Goal: Find specific page/section: Find specific page/section

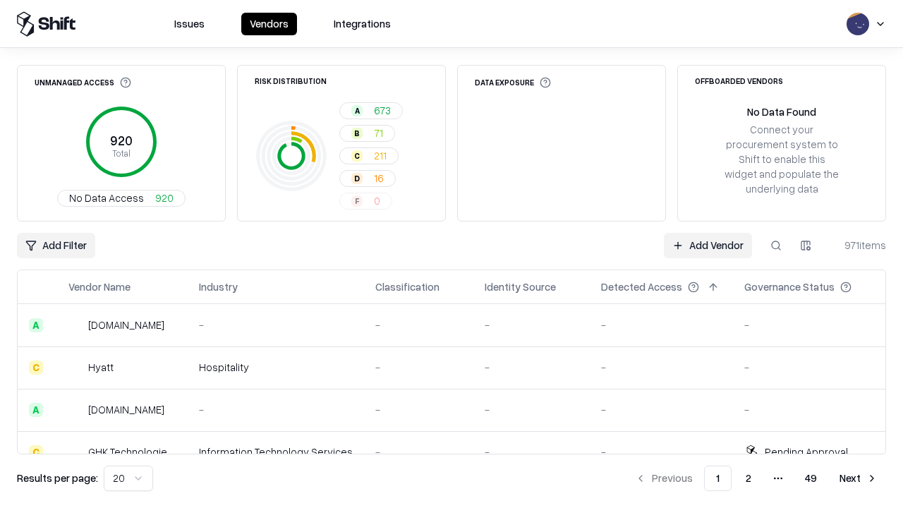
click at [452, 254] on div "Add Filter Add Vendor 971 items" at bounding box center [451, 245] width 869 height 25
click at [56, 246] on html "Issues Vendors Integrations Unmanaged Access 920 Total No Data Access 920 Risk …" at bounding box center [451, 254] width 903 height 508
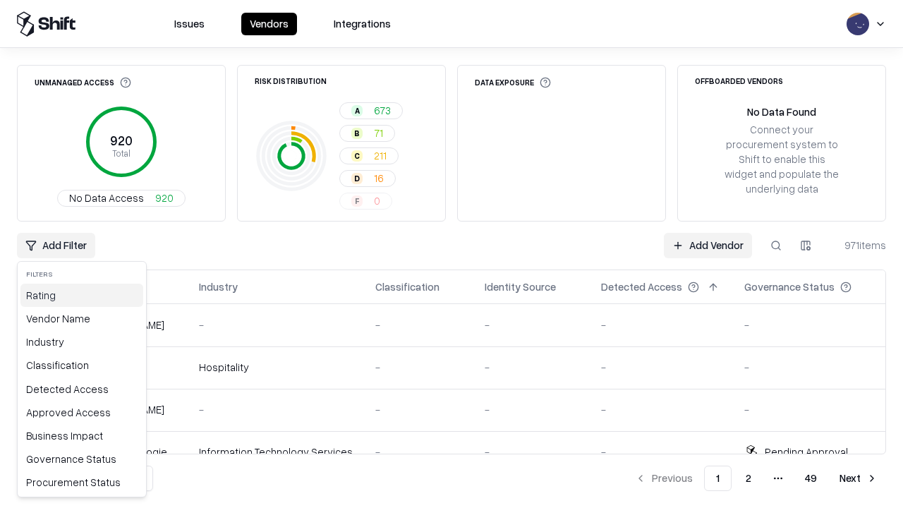
click at [82, 295] on div "Rating" at bounding box center [81, 295] width 123 height 23
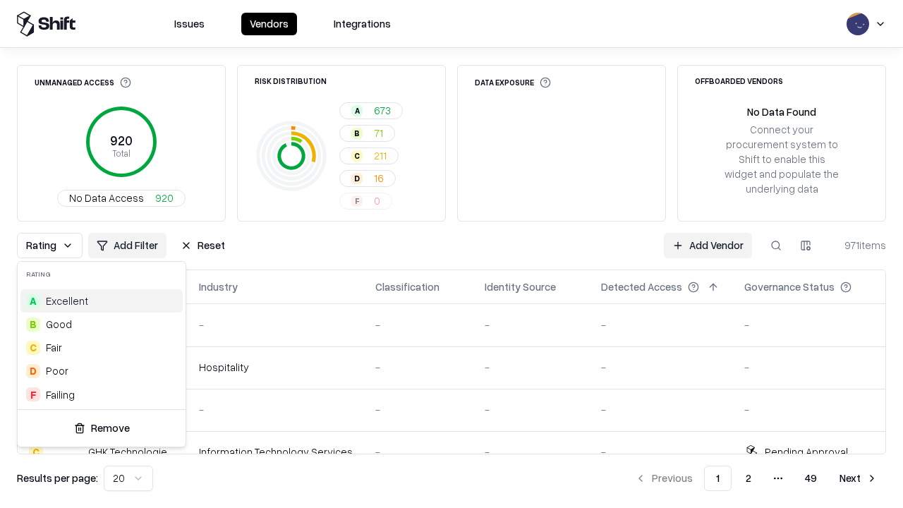
click at [452, 254] on html "Issues Vendors Integrations Unmanaged Access 920 Total No Data Access 920 Risk …" at bounding box center [451, 254] width 903 height 508
click at [203, 246] on button "Reset" at bounding box center [202, 245] width 61 height 25
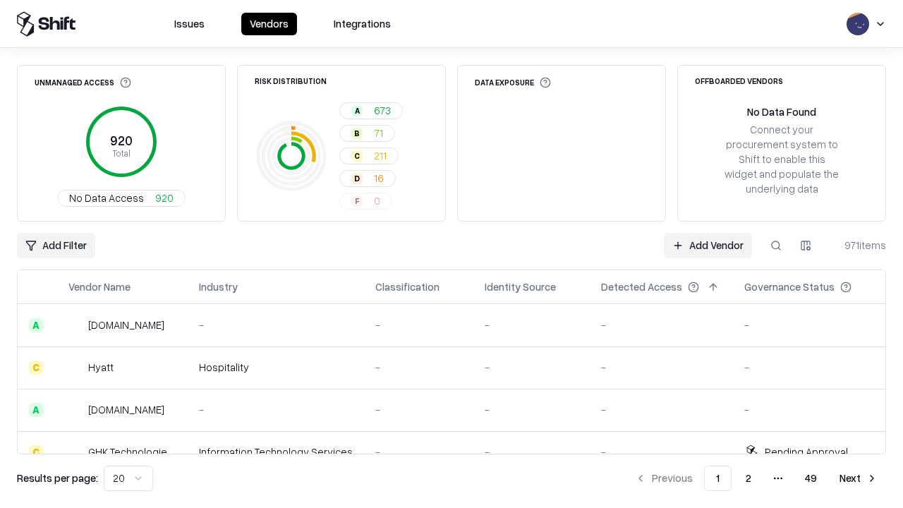
click at [452, 254] on div "Add Filter Add Vendor 971 items" at bounding box center [451, 245] width 869 height 25
click at [56, 246] on html "Issues Vendors Integrations Unmanaged Access 920 Total No Data Access 920 Risk …" at bounding box center [451, 254] width 903 height 508
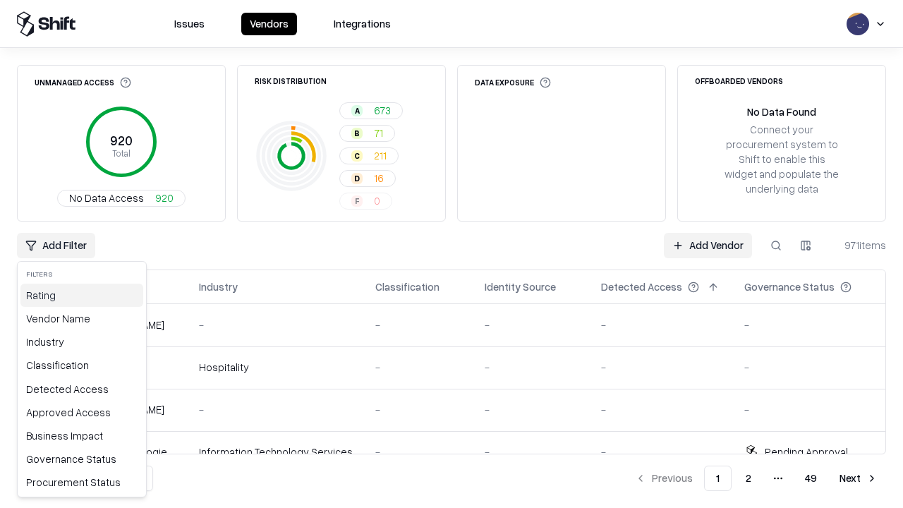
click at [82, 295] on div "Rating" at bounding box center [81, 295] width 123 height 23
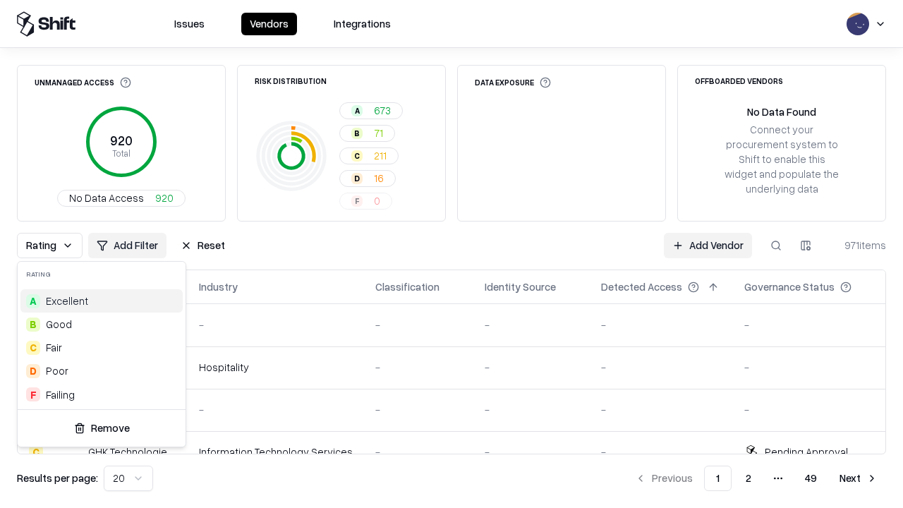
click at [102, 324] on div "B Good" at bounding box center [101, 324] width 162 height 23
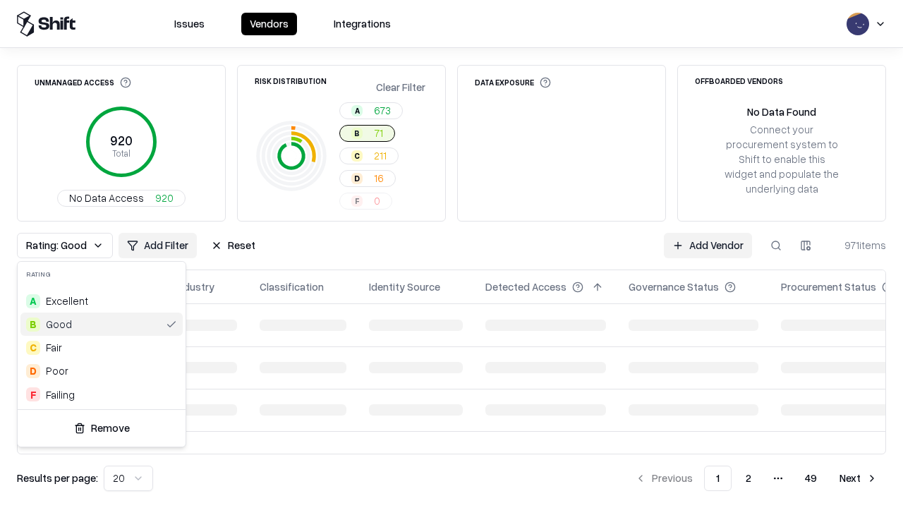
click at [452, 254] on html "Issues Vendors Integrations Unmanaged Access 920 Total No Data Access 920 Risk …" at bounding box center [451, 254] width 903 height 508
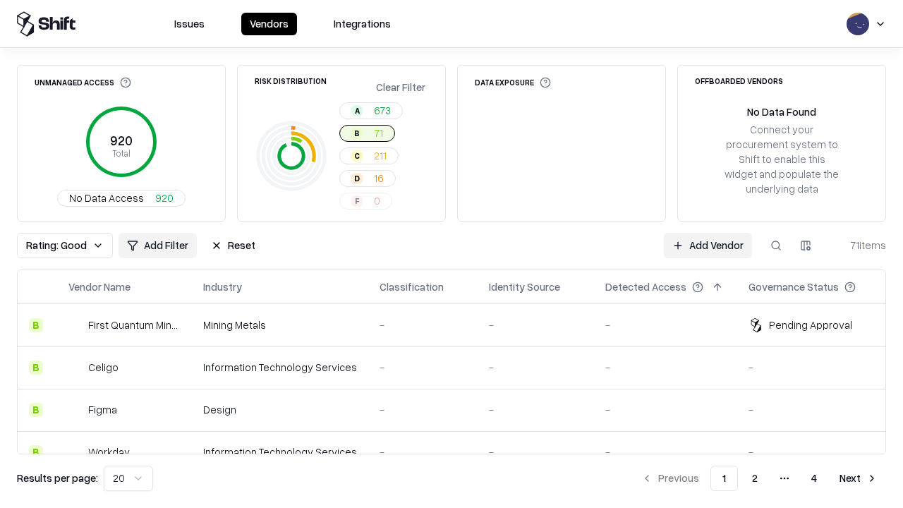
click at [452, 254] on div "Rating: Good Add Filter Reset Add Vendor 71 items" at bounding box center [451, 245] width 869 height 25
click at [233, 246] on button "Reset" at bounding box center [233, 245] width 61 height 25
click at [452, 254] on div "Add Filter Add Vendor 71 items" at bounding box center [451, 245] width 869 height 25
click at [56, 246] on html "Issues Vendors Integrations Unmanaged Access 920 Total No Data Access 920 Risk …" at bounding box center [451, 254] width 903 height 508
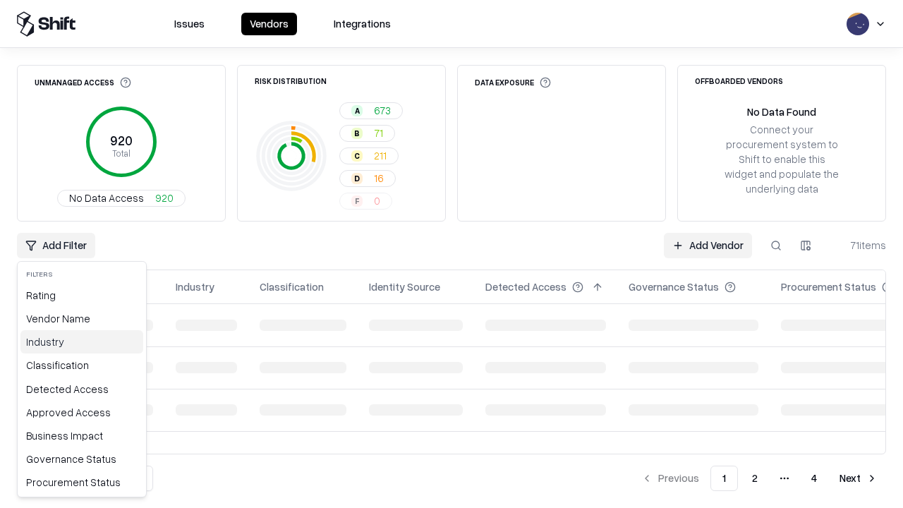
click at [82, 342] on div "Industry" at bounding box center [81, 341] width 123 height 23
